Goal: Task Accomplishment & Management: Manage account settings

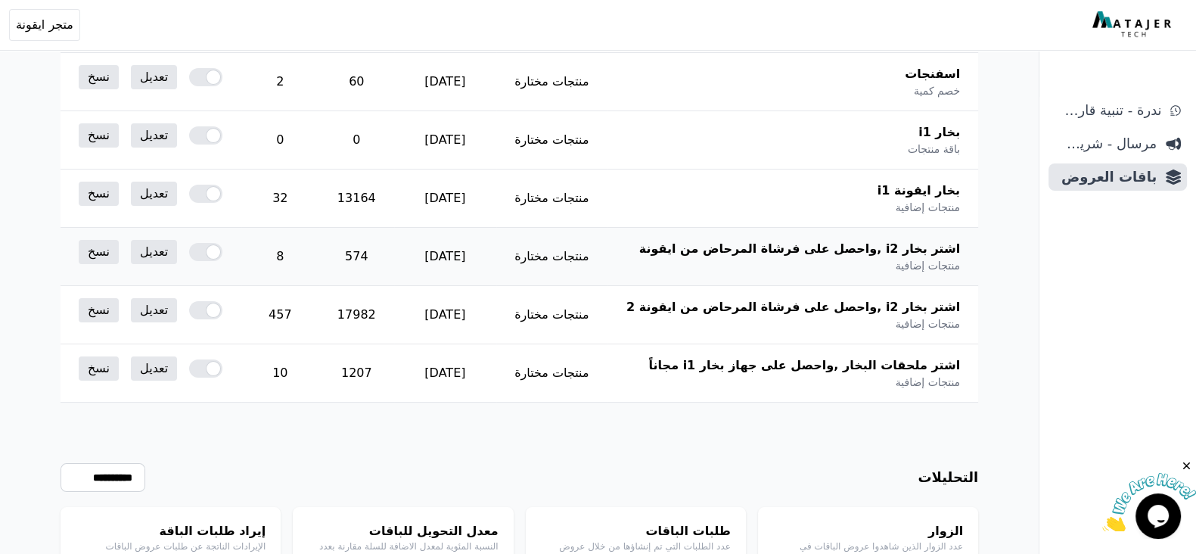
drag, startPoint x: 150, startPoint y: 367, endPoint x: 461, endPoint y: 261, distance: 328.4
click at [150, 367] on link "تعديل" at bounding box center [154, 368] width 46 height 24
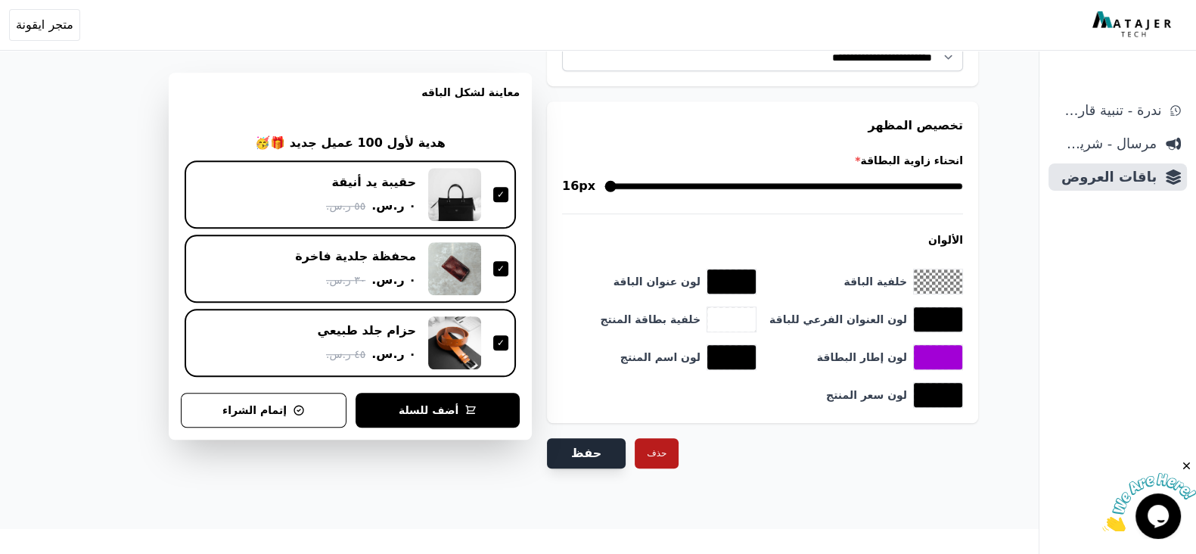
scroll to position [1449, 0]
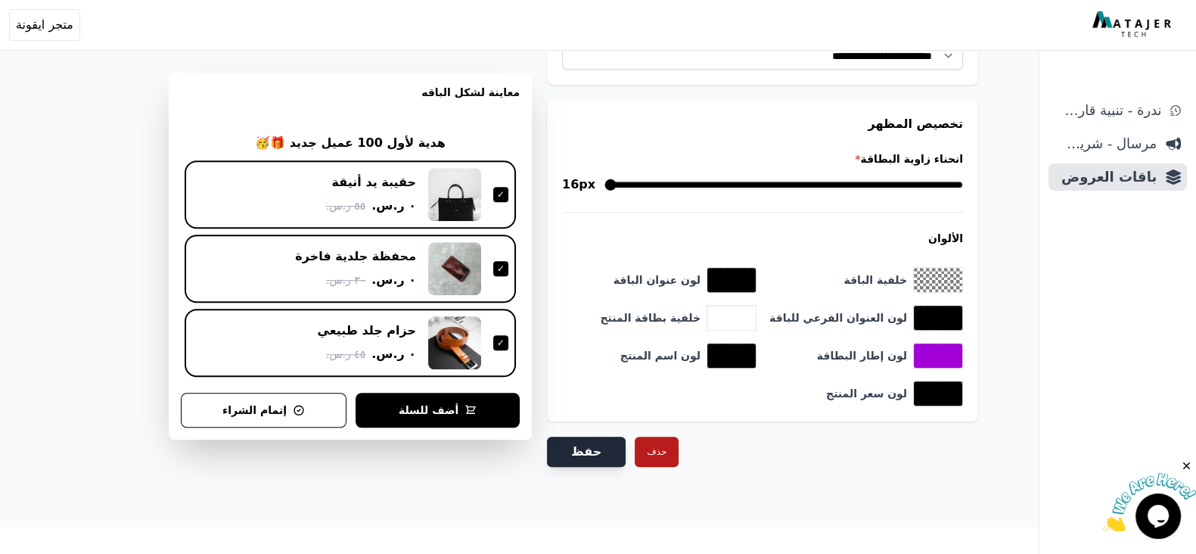
click at [596, 449] on button "حفظ" at bounding box center [586, 451] width 79 height 30
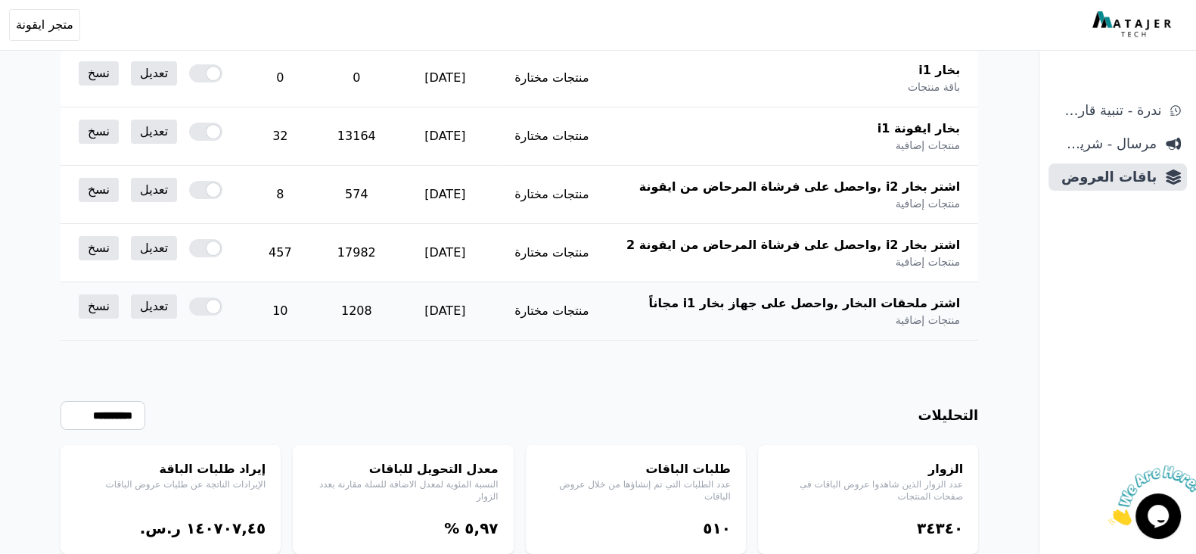
scroll to position [424, 0]
